Goal: Task Accomplishment & Management: Complete application form

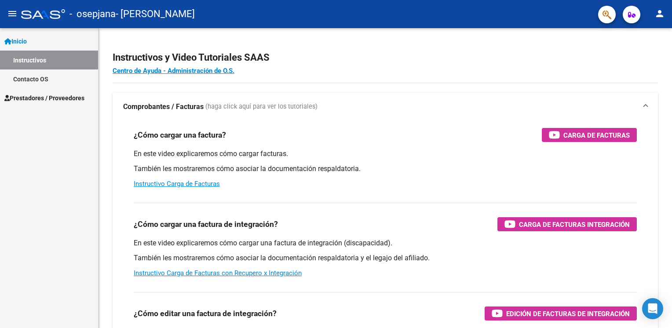
click at [66, 94] on span "Prestadores / Proveedores" at bounding box center [44, 98] width 80 height 10
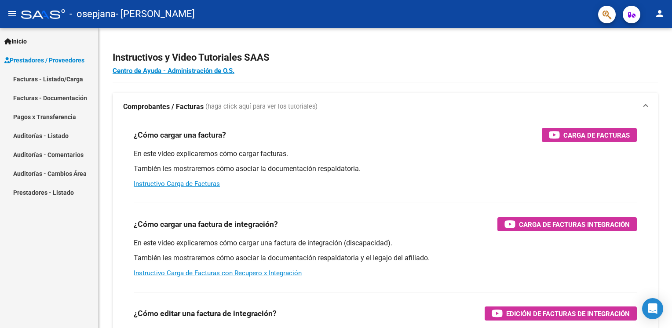
click at [59, 62] on span "Prestadores / Proveedores" at bounding box center [44, 60] width 80 height 10
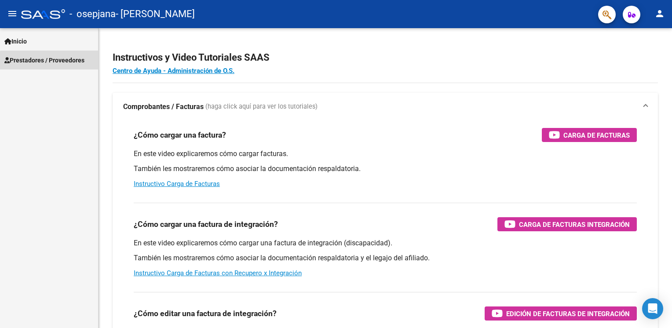
click at [59, 62] on span "Prestadores / Proveedores" at bounding box center [44, 60] width 80 height 10
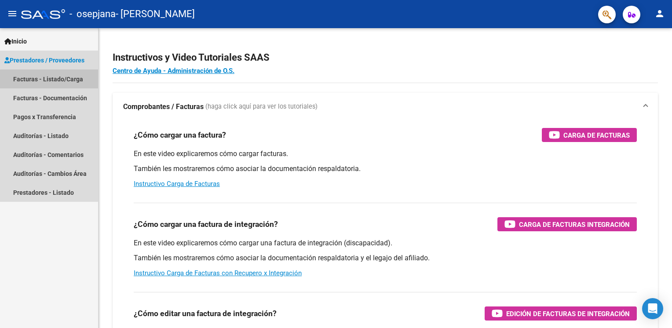
click at [49, 80] on link "Facturas - Listado/Carga" at bounding box center [49, 78] width 98 height 19
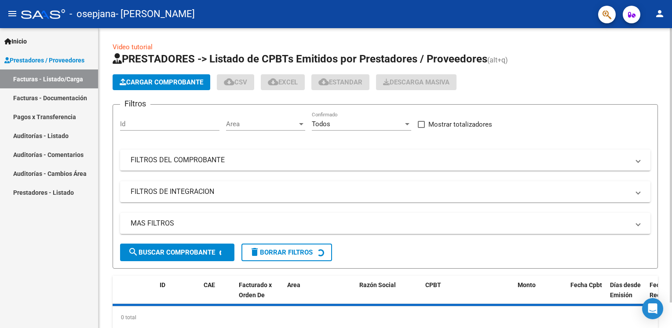
click at [149, 76] on button "Cargar Comprobante" at bounding box center [162, 82] width 98 height 16
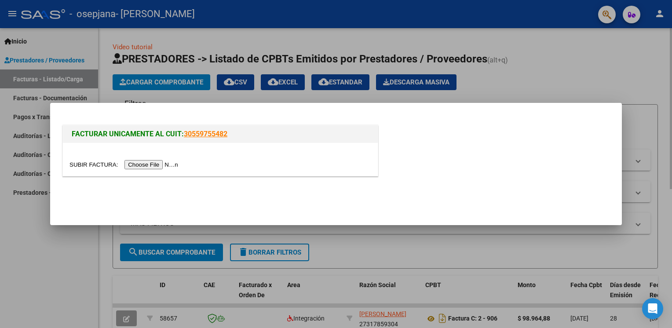
click at [137, 167] on input "file" at bounding box center [124, 164] width 111 height 9
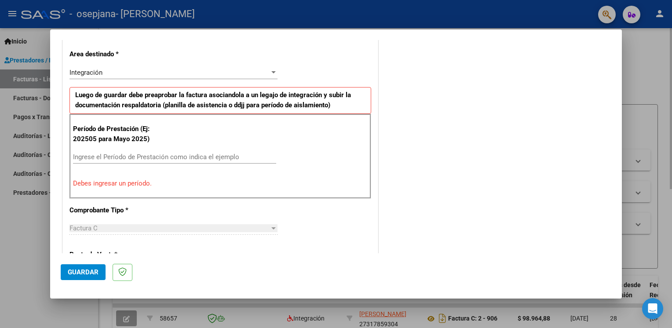
scroll to position [220, 0]
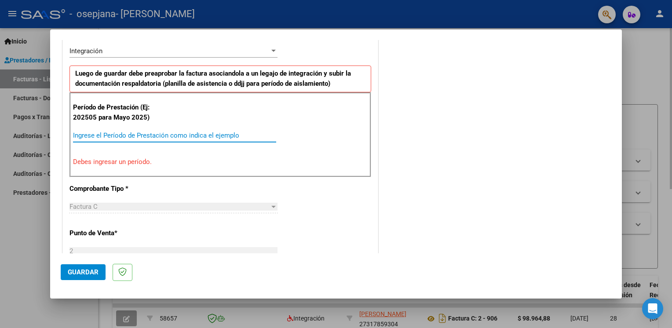
click at [247, 134] on input "Ingrese el Período de Prestación como indica el ejemplo" at bounding box center [174, 135] width 203 height 8
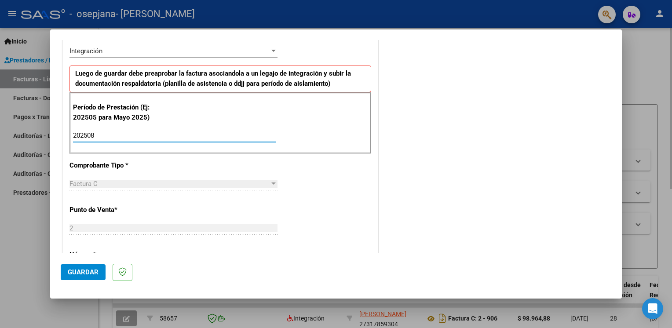
type input "202508"
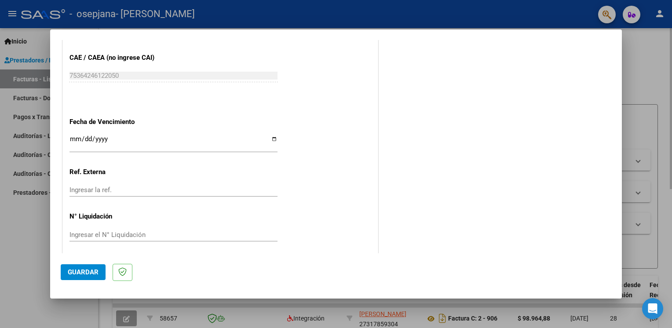
scroll to position [559, 0]
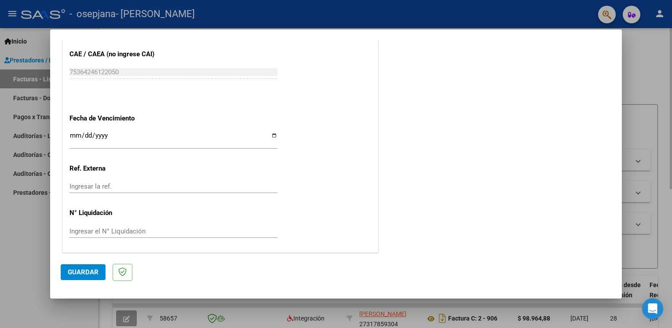
click at [272, 134] on input "Ingresar la fecha" at bounding box center [173, 139] width 208 height 14
type input "[DATE]"
click at [85, 270] on span "Guardar" at bounding box center [83, 272] width 31 height 8
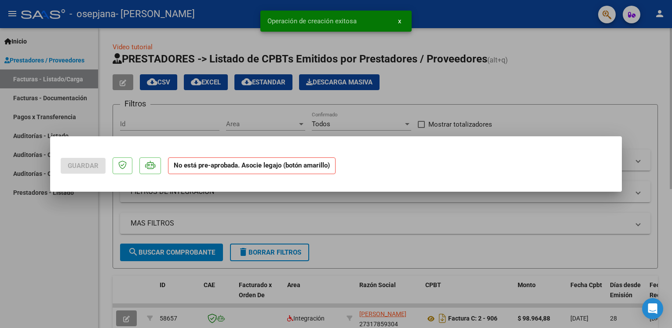
scroll to position [0, 0]
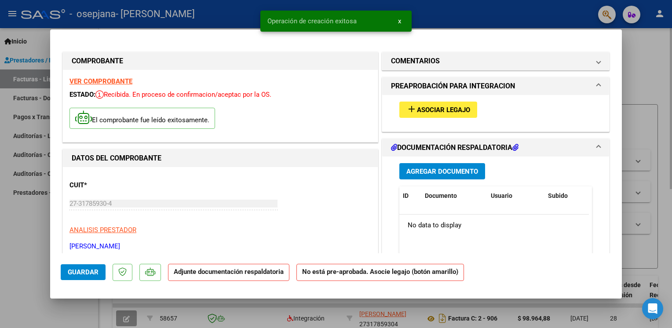
click at [439, 112] on span "Asociar Legajo" at bounding box center [443, 110] width 53 height 8
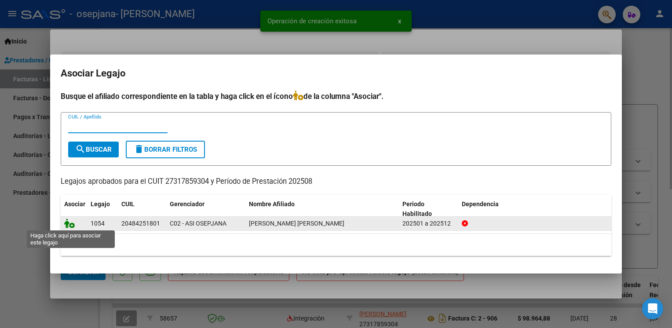
click at [72, 225] on icon at bounding box center [69, 223] width 11 height 10
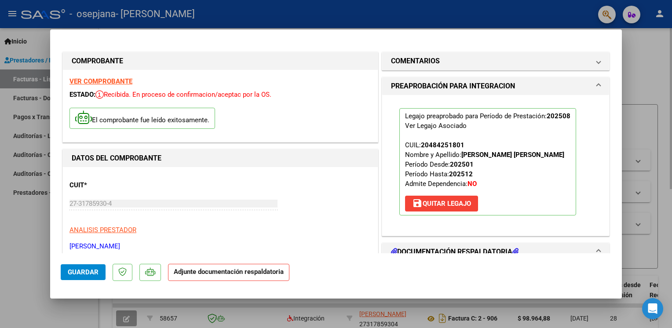
scroll to position [132, 0]
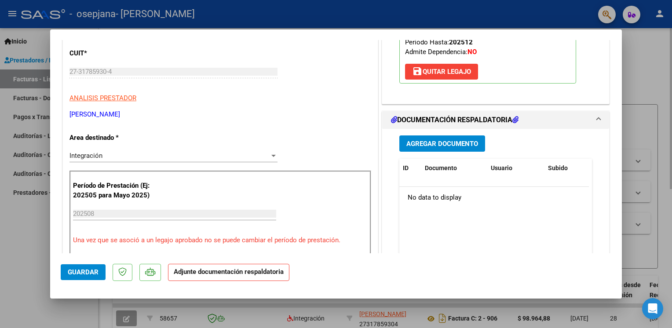
click at [433, 139] on span "Agregar Documento" at bounding box center [442, 143] width 72 height 8
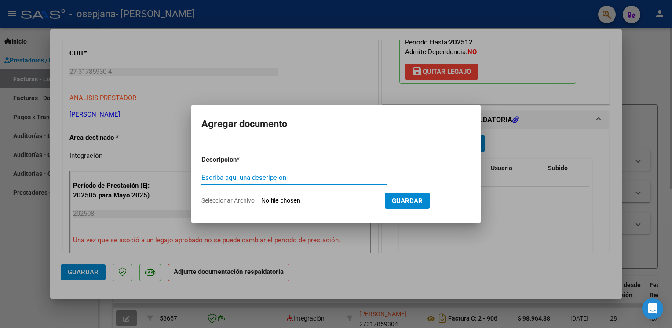
click at [258, 175] on input "Escriba aquí una descripcion" at bounding box center [293, 178] width 185 height 8
type input "CAE"
click at [293, 197] on input "Seleccionar Archivo" at bounding box center [319, 201] width 116 height 8
type input "C:\fakepath\CAE.pdf"
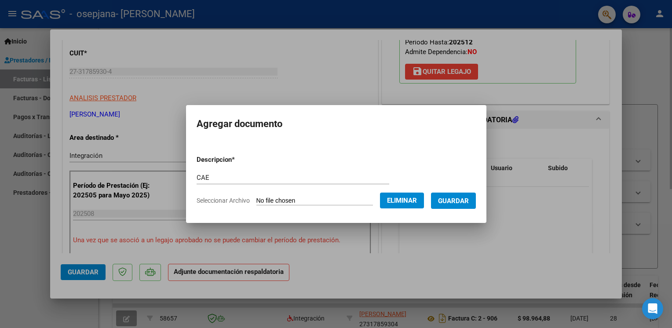
click at [451, 195] on button "Guardar" at bounding box center [453, 201] width 45 height 16
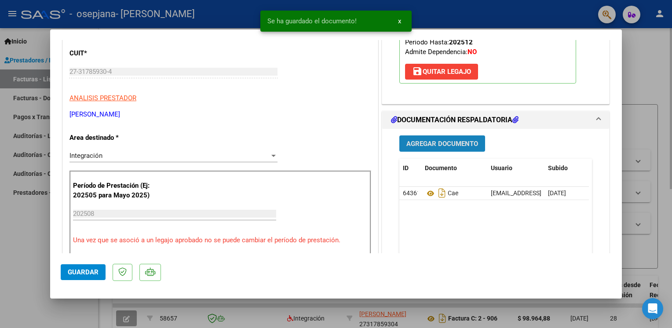
click at [425, 147] on span "Agregar Documento" at bounding box center [442, 144] width 72 height 8
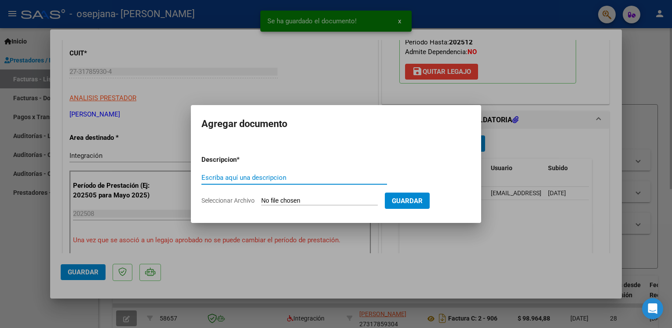
click at [211, 178] on input "Escriba aquí una descripcion" at bounding box center [293, 178] width 185 height 8
type input "Planilla de assistencia"
click at [325, 200] on input "Seleccionar Archivo" at bounding box center [319, 201] width 116 height 8
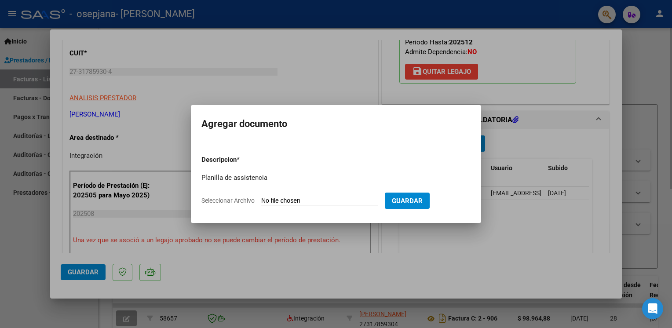
type input "C:\fakepath\Planilla de asistencia.pdf"
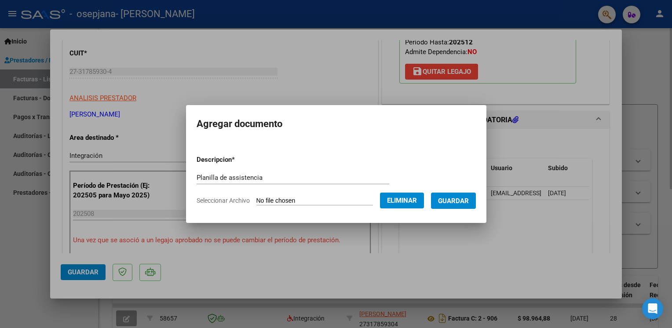
click at [451, 201] on span "Guardar" at bounding box center [453, 201] width 31 height 8
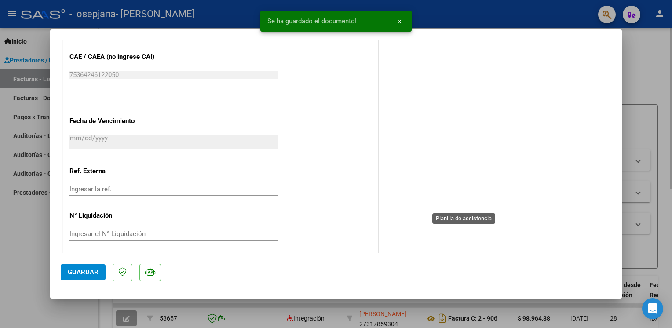
scroll to position [572, 0]
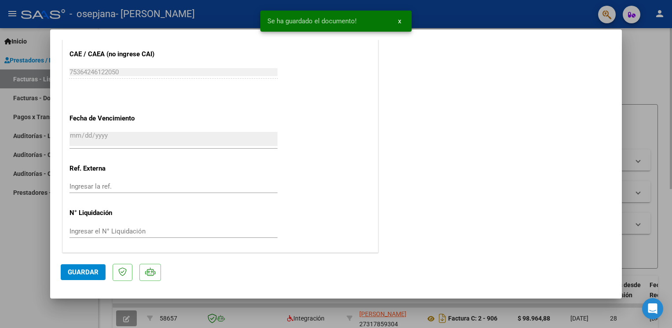
click at [82, 272] on span "Guardar" at bounding box center [83, 272] width 31 height 8
click at [661, 79] on div at bounding box center [336, 164] width 672 height 328
type input "$ 0,00"
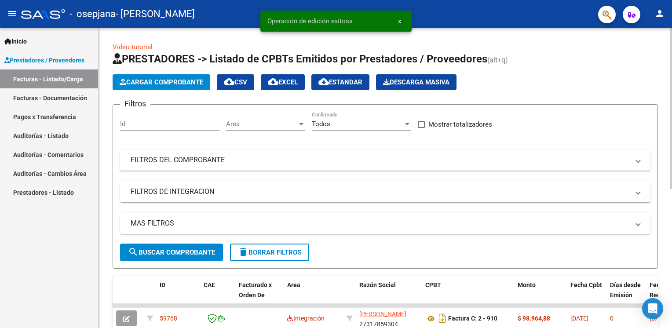
scroll to position [88, 0]
